Goal: Task Accomplishment & Management: Manage account settings

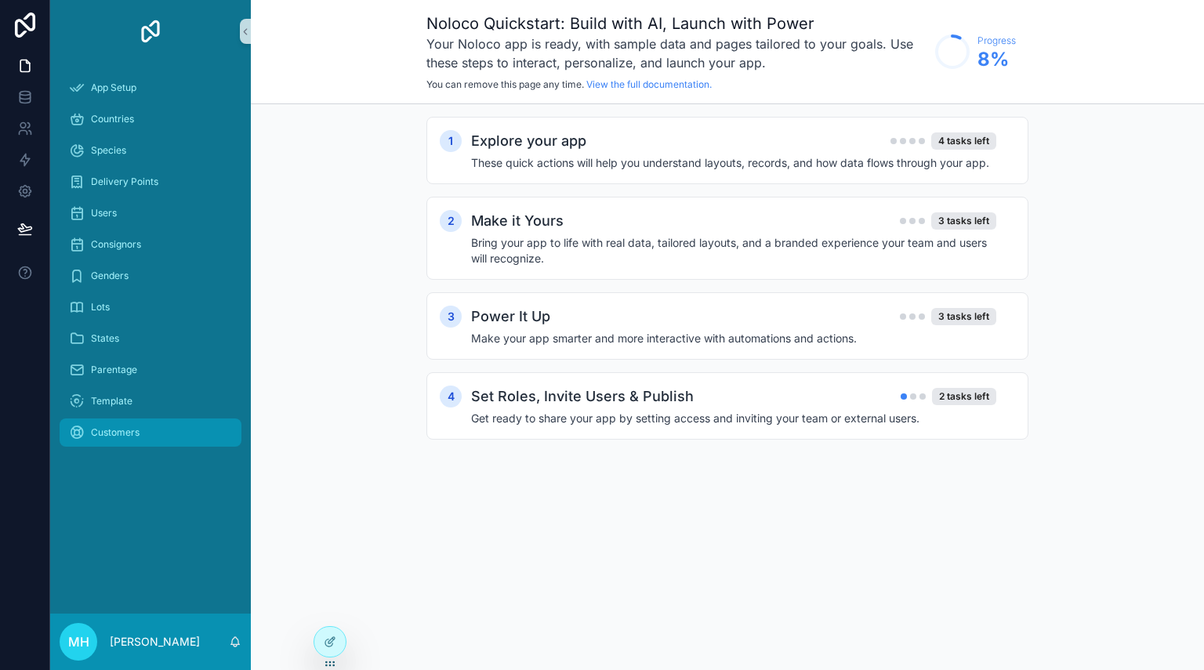
click at [126, 431] on span "Customers" at bounding box center [115, 433] width 49 height 13
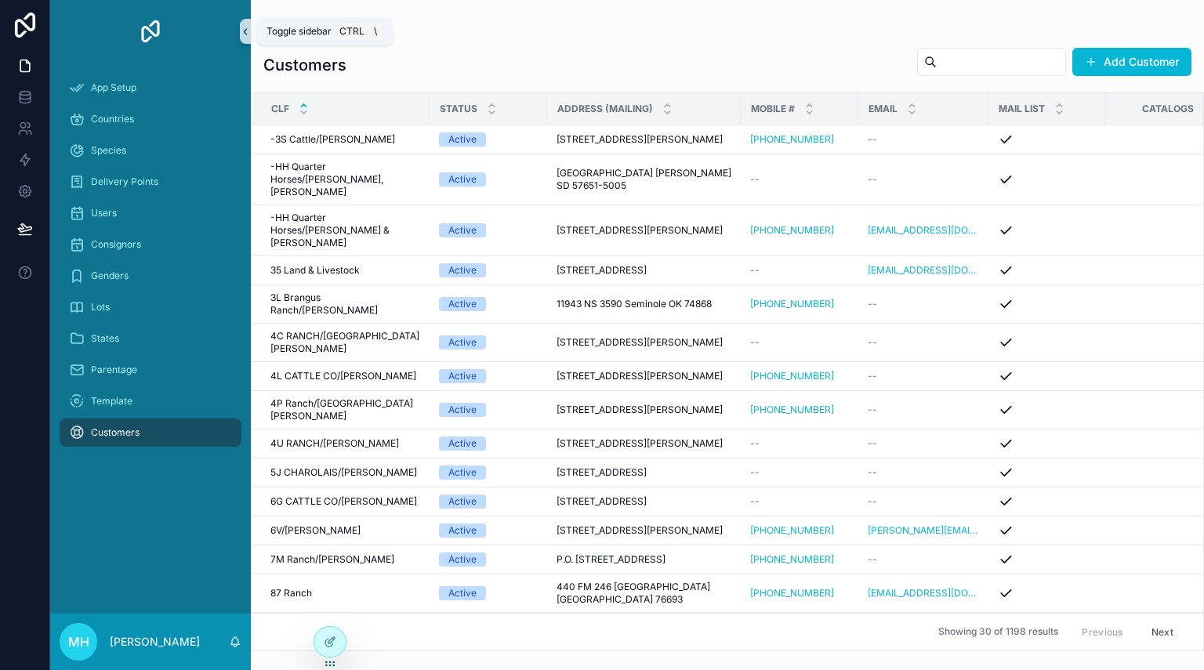
click at [246, 31] on icon "scrollable content" at bounding box center [245, 32] width 11 height 12
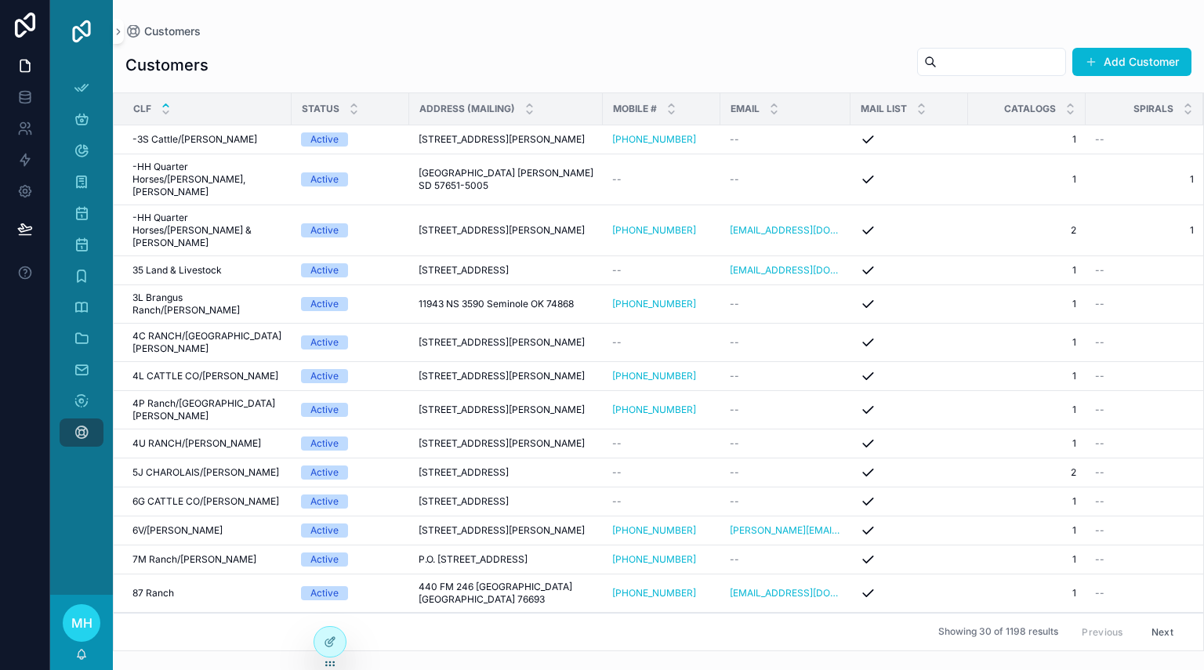
click at [1041, 67] on input "scrollable content" at bounding box center [1001, 62] width 129 height 22
type input "*******"
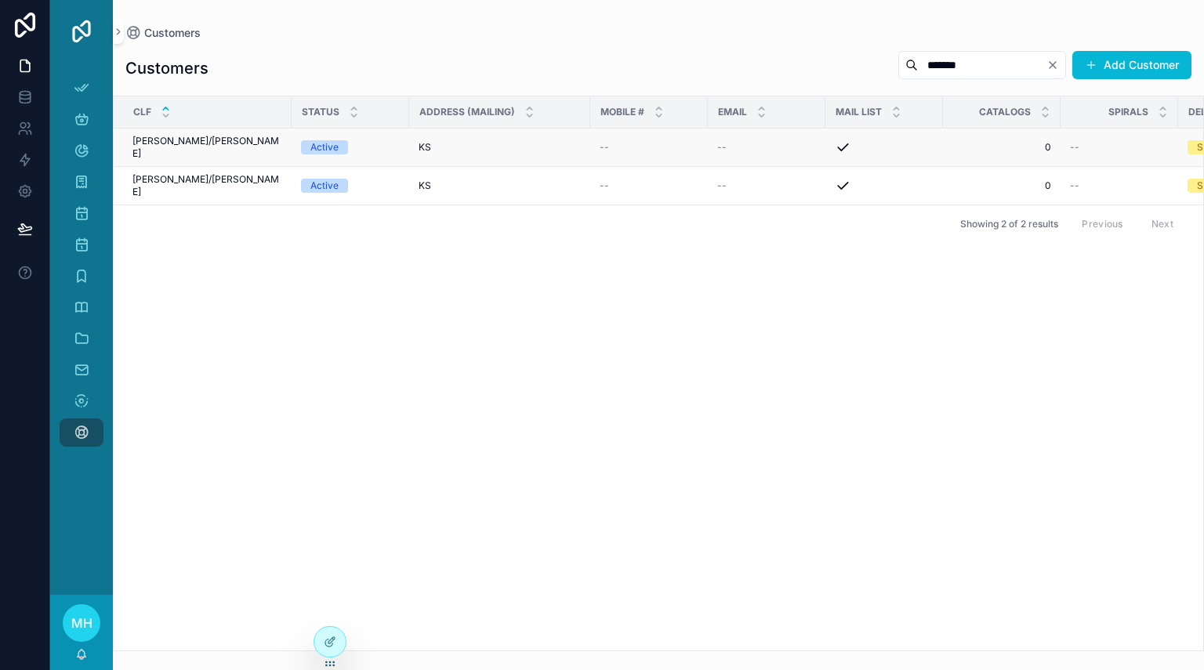
click at [503, 141] on div "KS KS" at bounding box center [500, 147] width 162 height 13
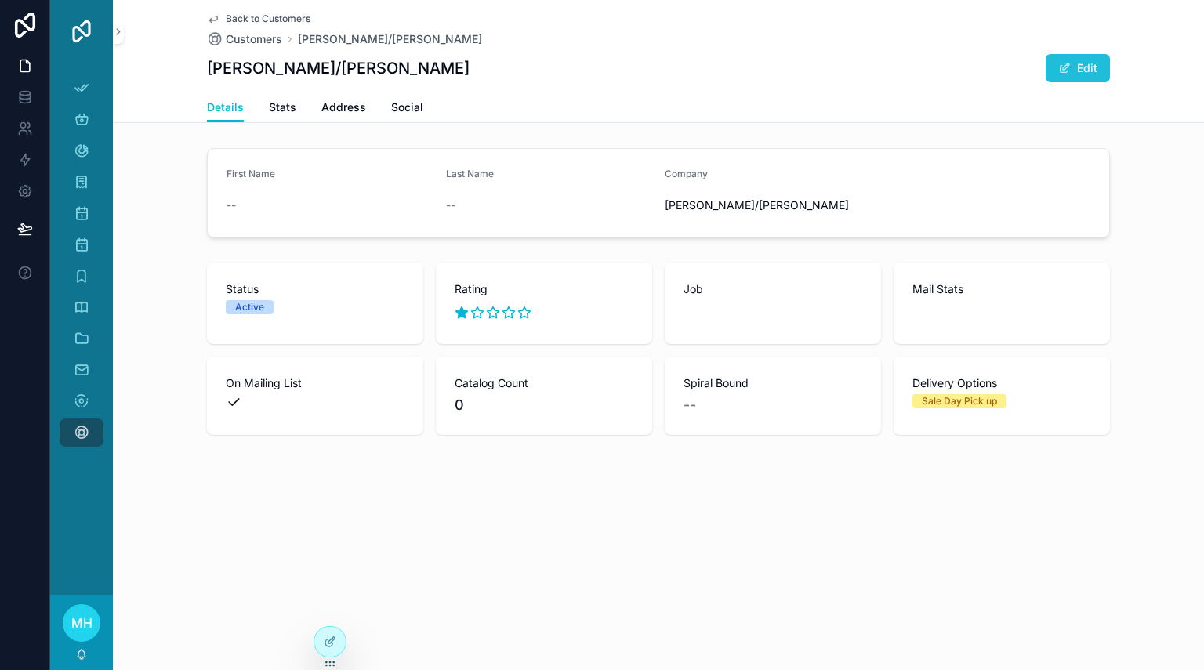
click at [1091, 68] on button "Edit" at bounding box center [1078, 68] width 64 height 28
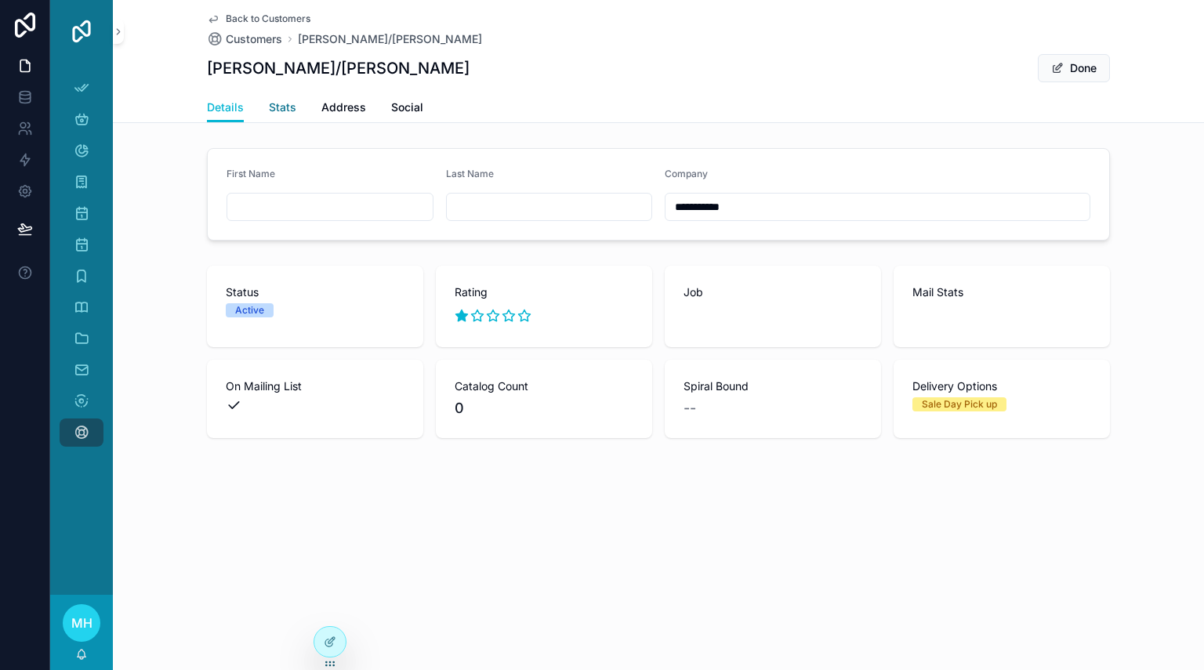
click at [283, 104] on span "Stats" at bounding box center [282, 108] width 27 height 16
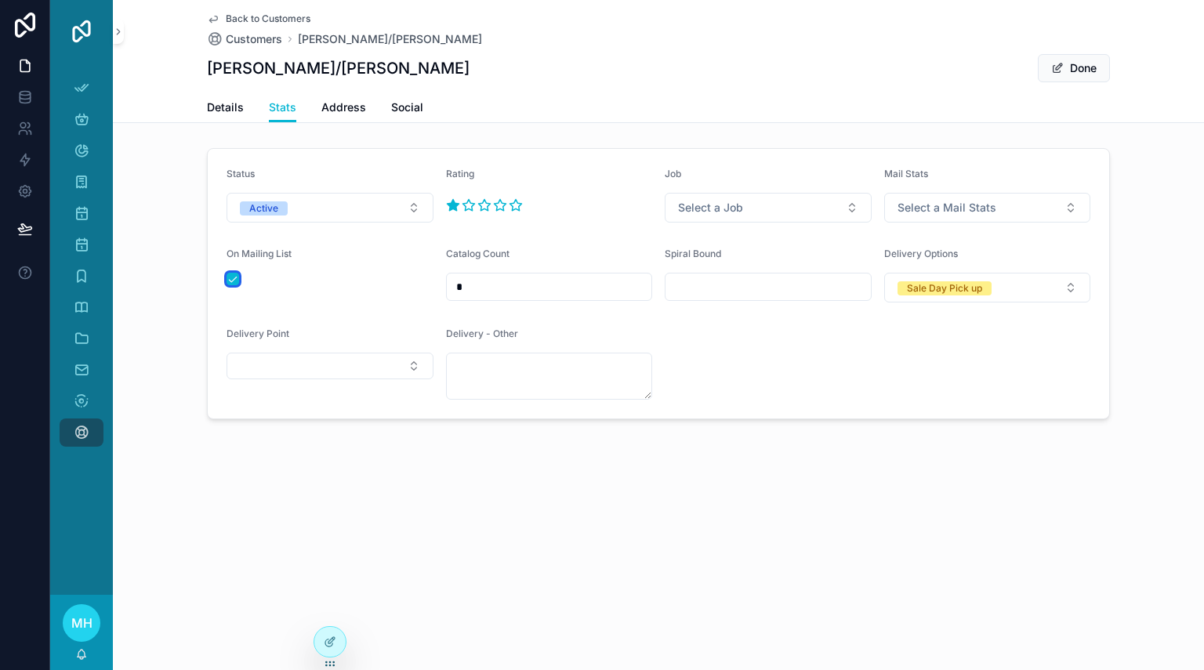
click at [233, 282] on button "scrollable content" at bounding box center [233, 279] width 13 height 13
click at [1075, 69] on button "Done" at bounding box center [1074, 68] width 72 height 28
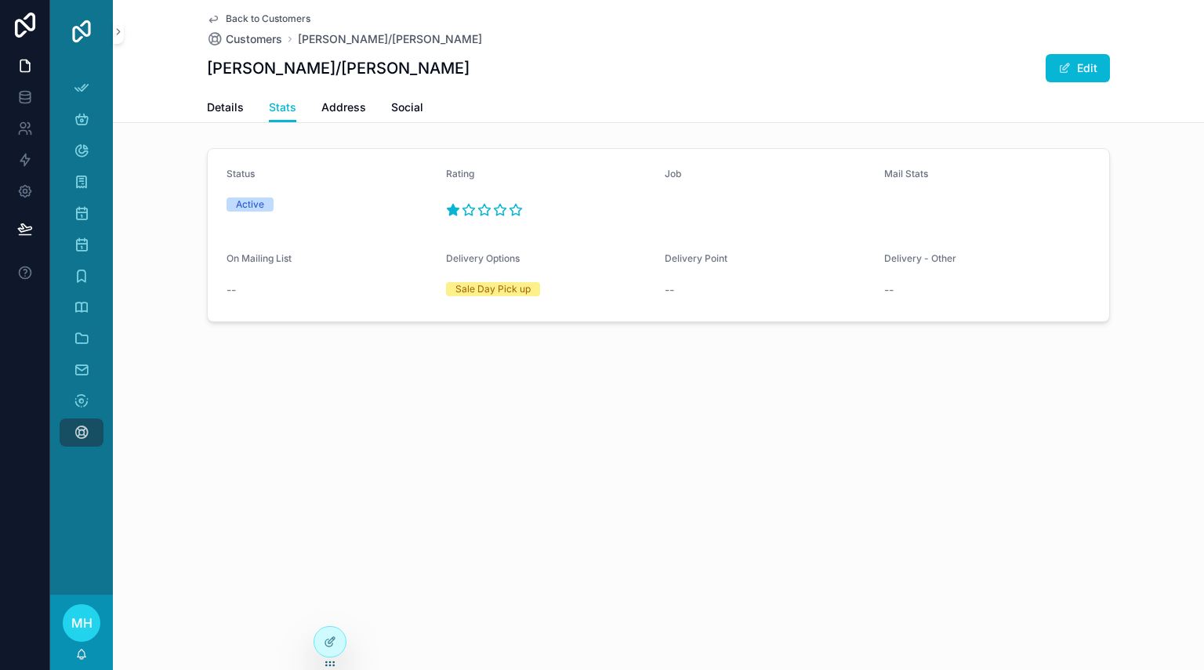
click at [232, 20] on span "Back to Customers" at bounding box center [268, 19] width 85 height 13
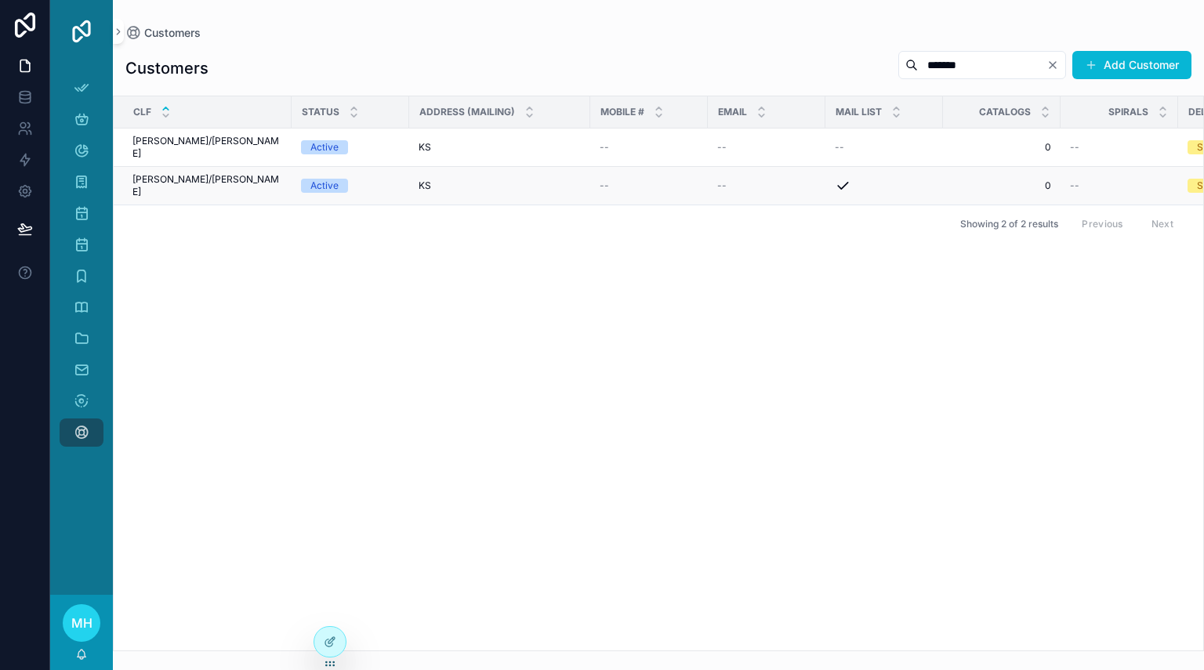
click at [466, 178] on td "KS KS" at bounding box center [499, 186] width 181 height 38
click at [227, 173] on div "[PERSON_NAME]/[PERSON_NAME]/[PERSON_NAME]" at bounding box center [208, 185] width 150 height 25
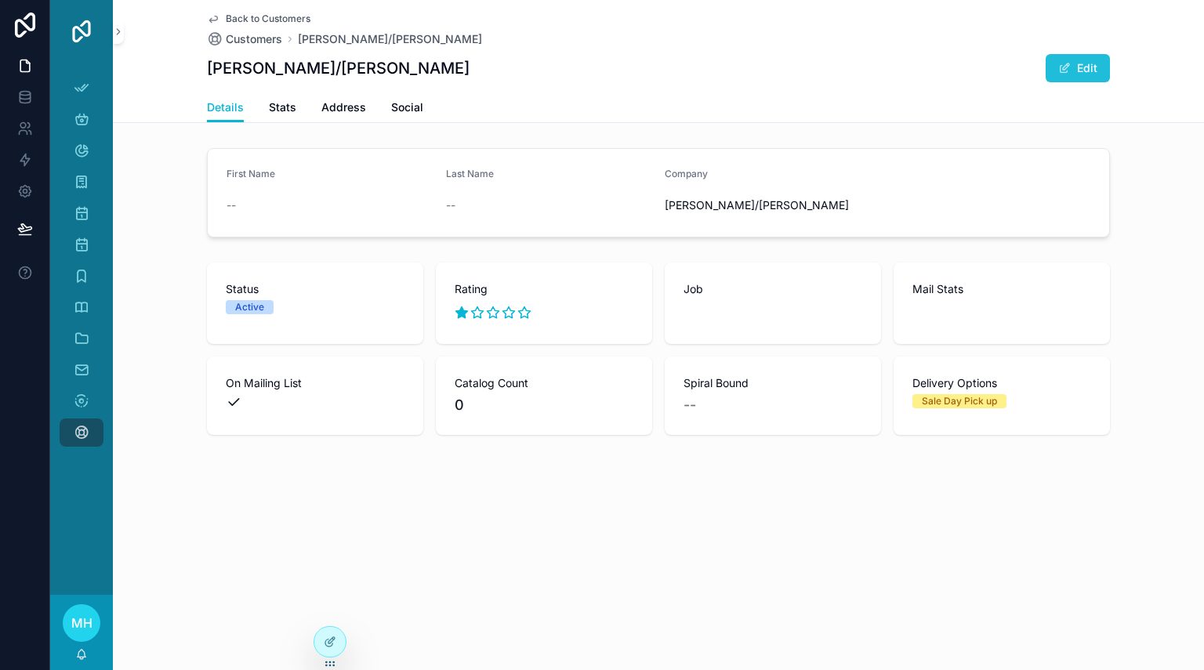
click at [1088, 67] on button "Edit" at bounding box center [1078, 68] width 64 height 28
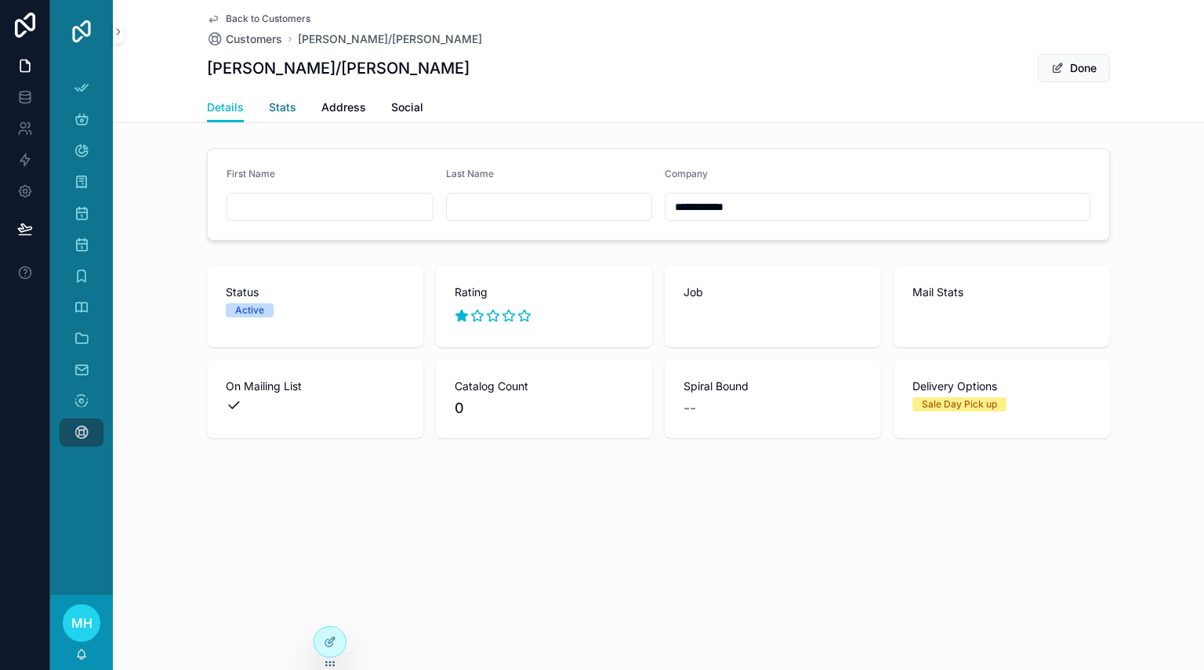
click at [286, 108] on span "Stats" at bounding box center [282, 108] width 27 height 16
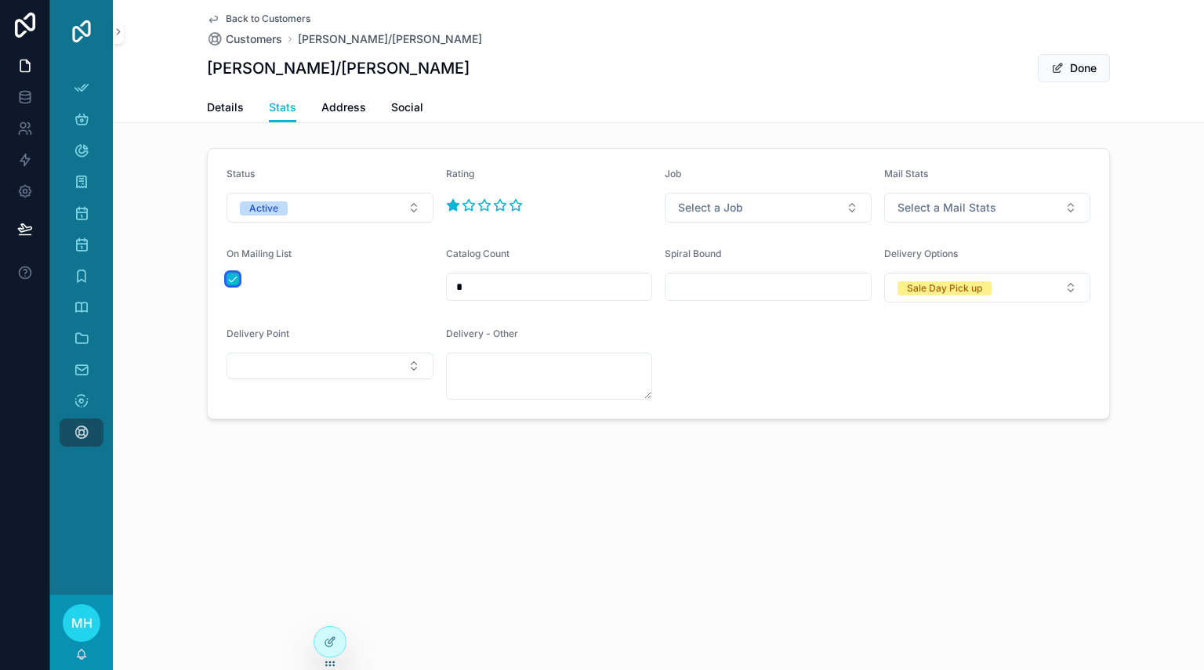
click at [229, 281] on button "scrollable content" at bounding box center [233, 279] width 13 height 13
click at [1081, 71] on button "Done" at bounding box center [1074, 68] width 72 height 28
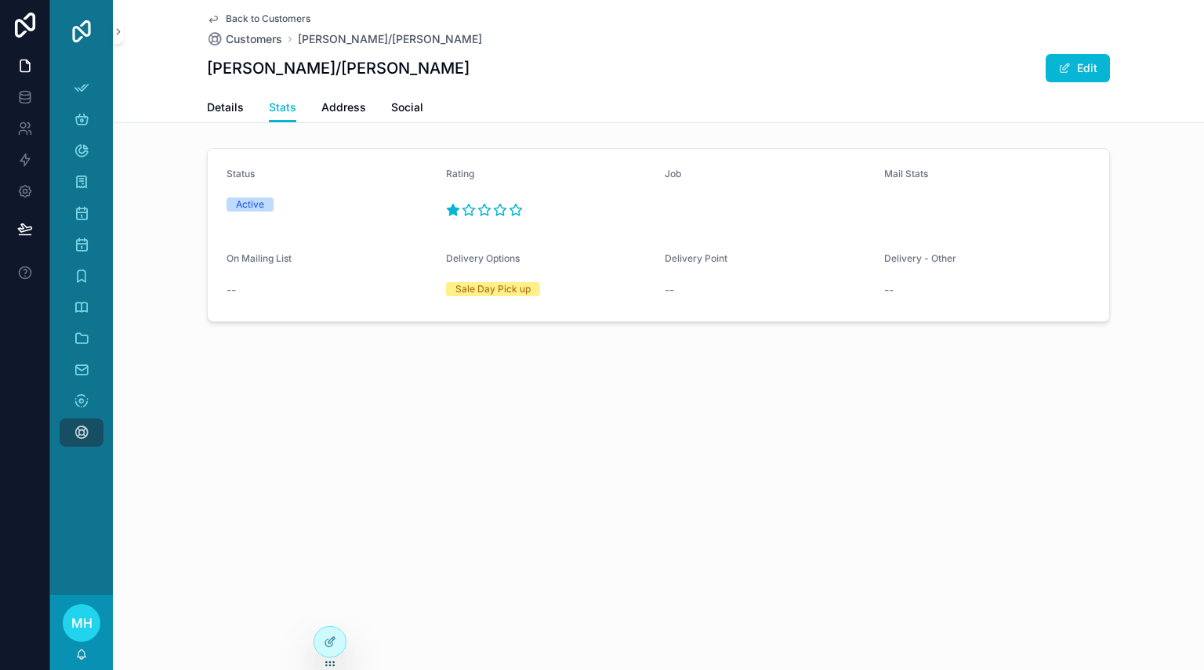
click at [243, 21] on span "Back to Customers" at bounding box center [268, 19] width 85 height 13
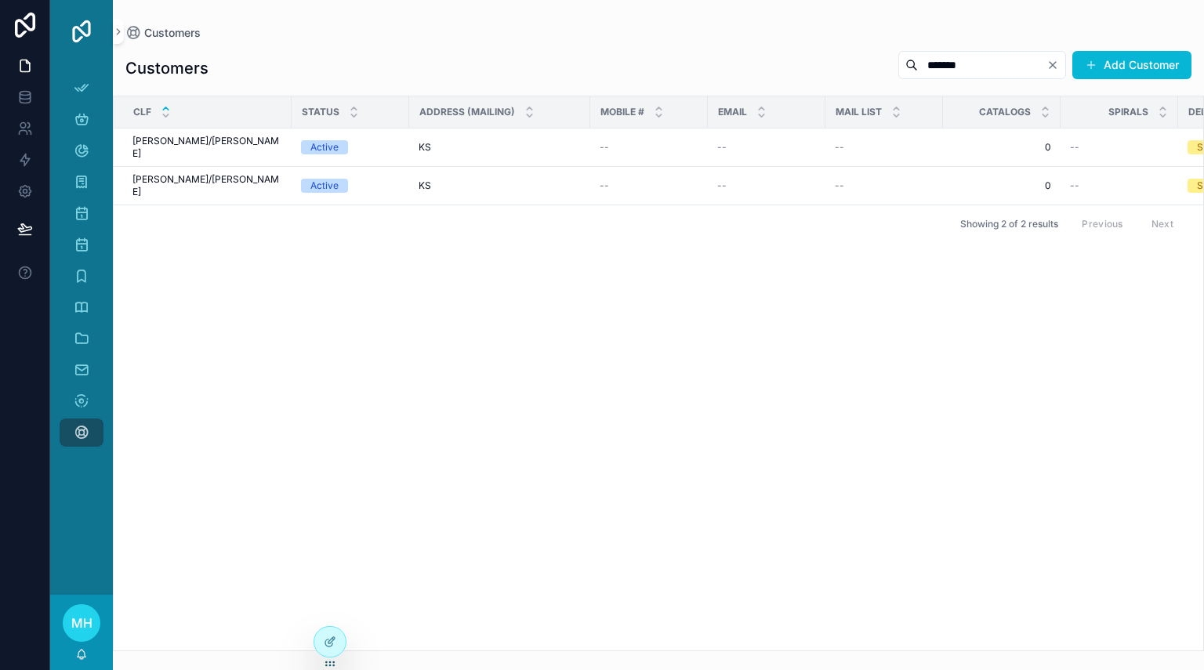
click at [1054, 67] on icon "Clear" at bounding box center [1053, 65] width 6 height 6
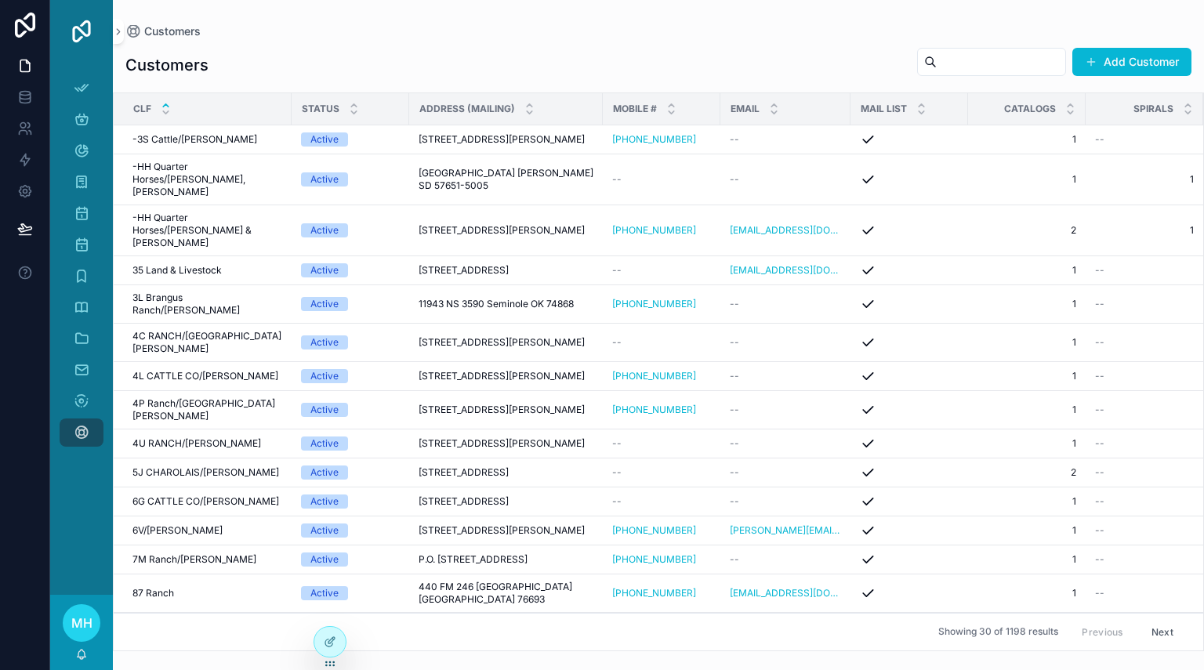
click at [937, 63] on input "scrollable content" at bounding box center [1001, 62] width 129 height 22
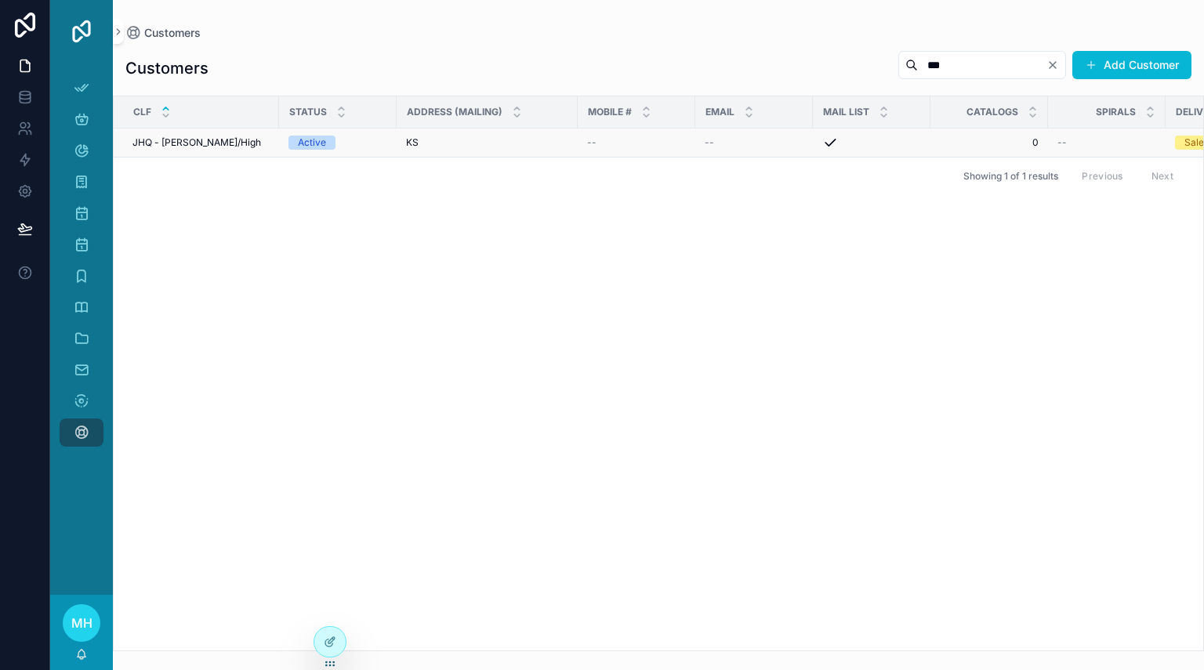
type input "***"
click at [503, 144] on div "KS KS" at bounding box center [487, 142] width 162 height 13
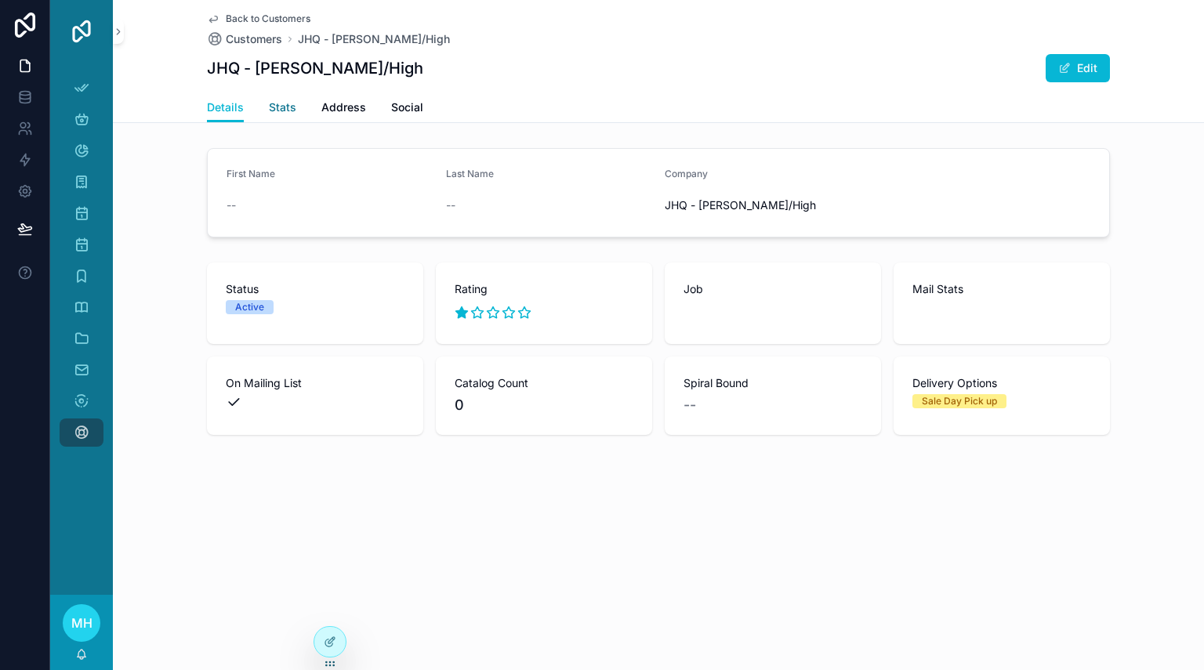
click at [280, 112] on span "Stats" at bounding box center [282, 108] width 27 height 16
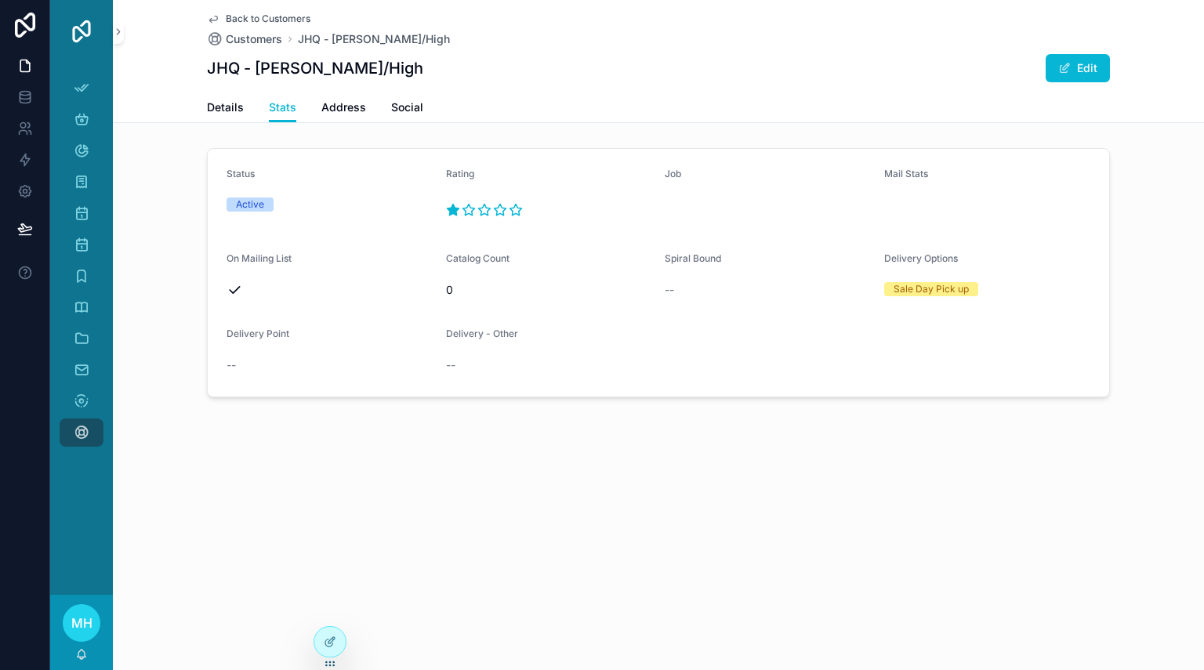
click at [234, 292] on icon "scrollable content" at bounding box center [235, 290] width 10 height 6
click at [1077, 76] on button "Edit" at bounding box center [1078, 68] width 64 height 28
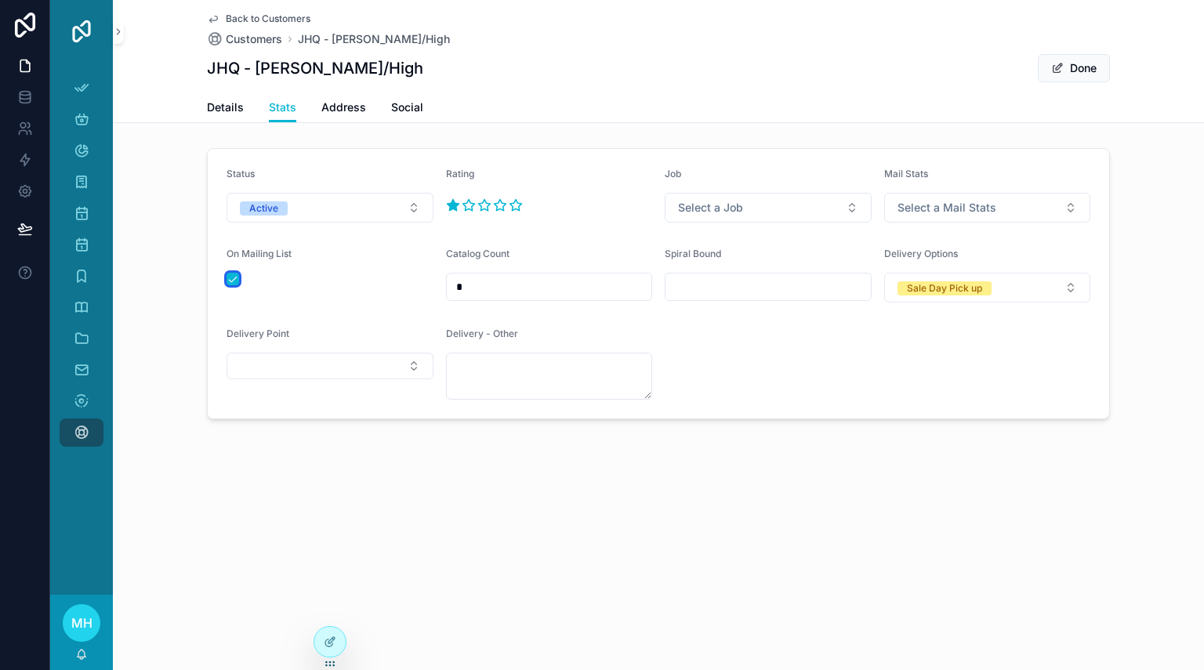
click at [238, 278] on button "scrollable content" at bounding box center [233, 279] width 13 height 13
click at [262, 21] on span "Back to Customers" at bounding box center [268, 19] width 85 height 13
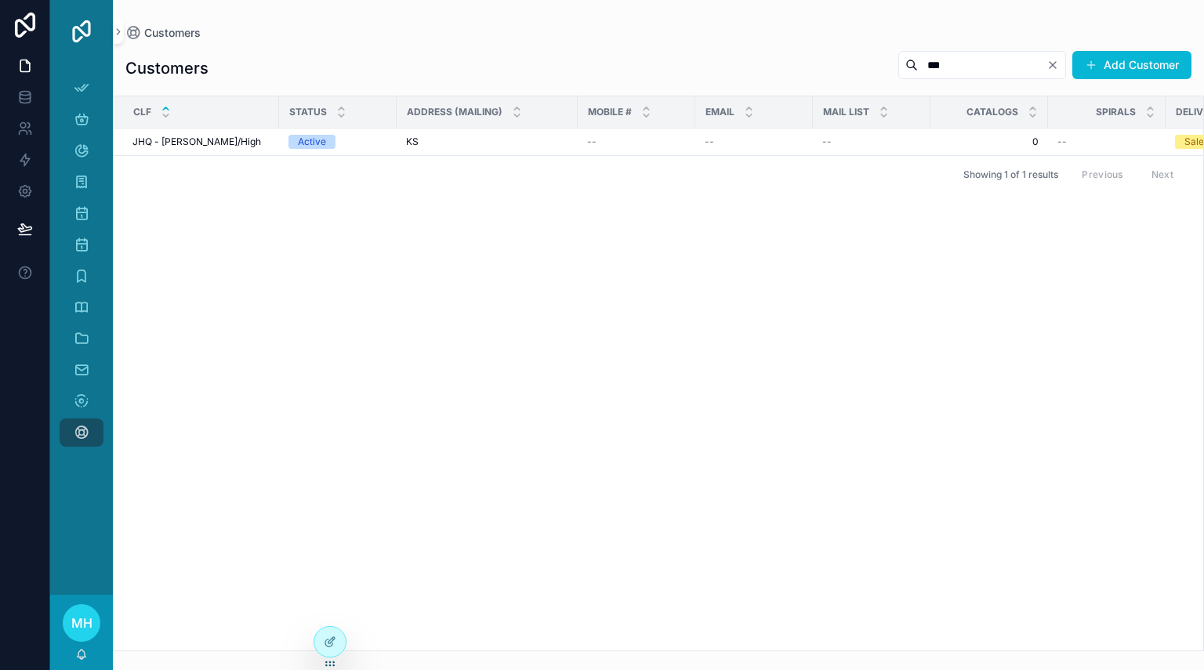
click at [1052, 68] on icon "Clear" at bounding box center [1053, 65] width 13 height 13
